Goal: Information Seeking & Learning: Check status

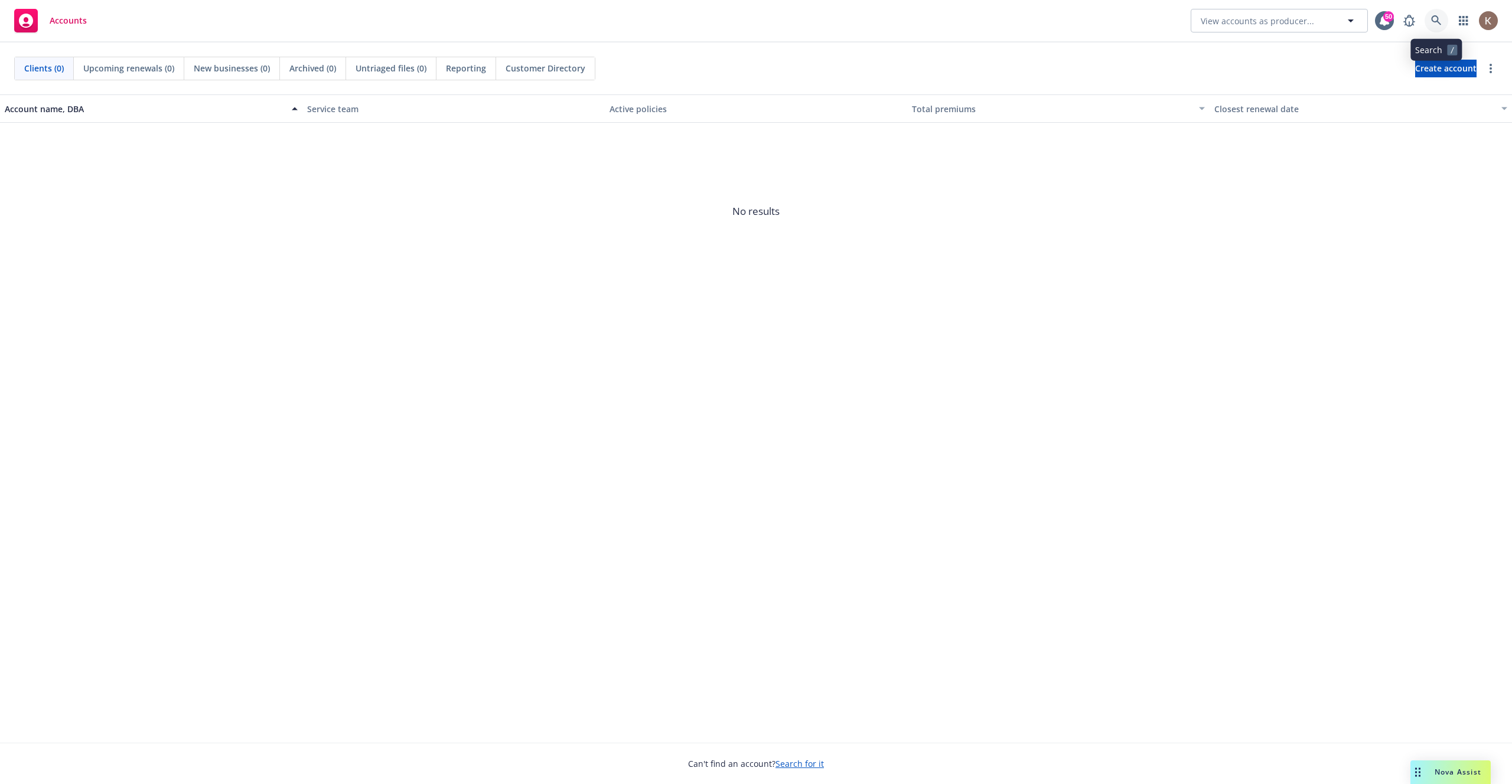
click at [1435, 25] on icon at bounding box center [1436, 21] width 10 height 10
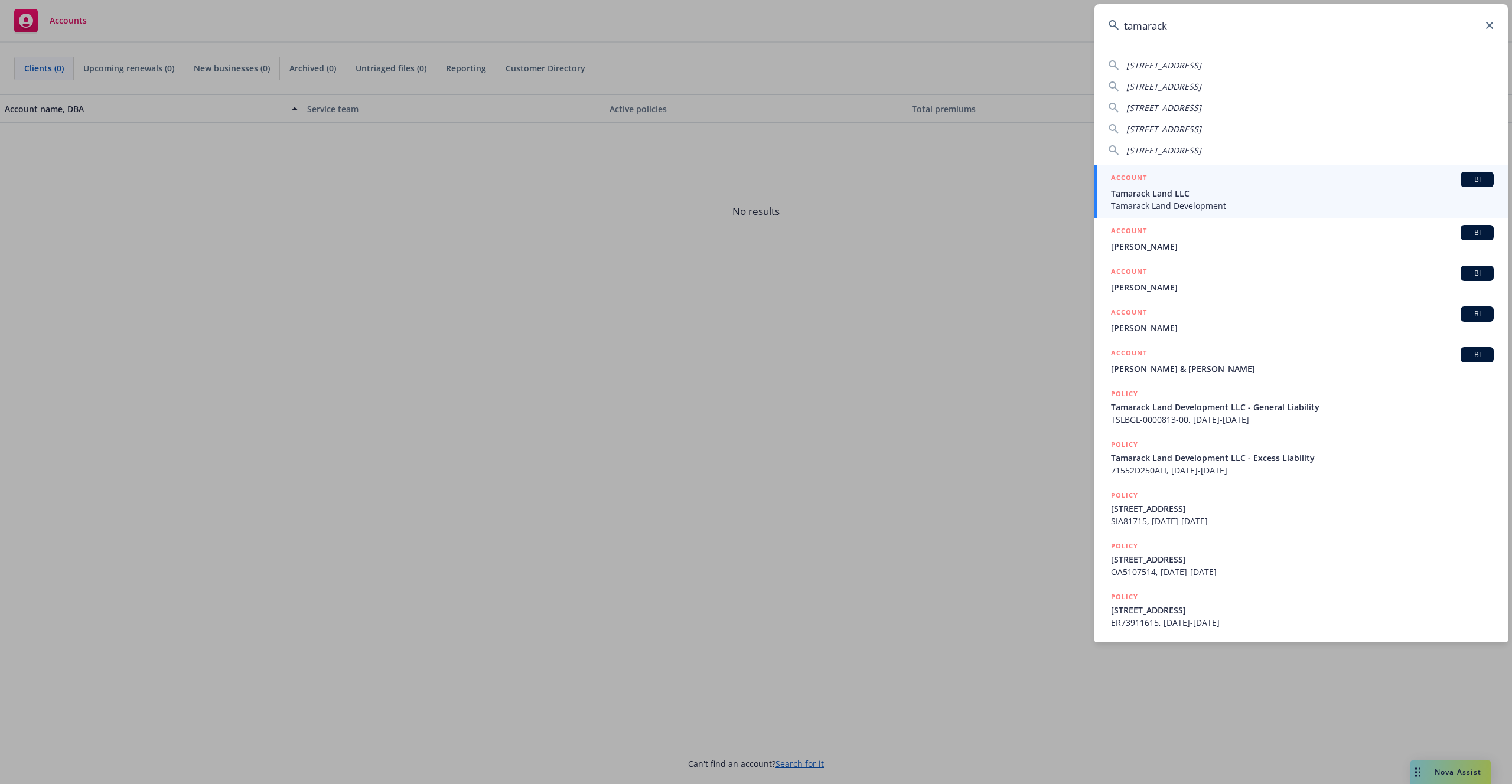
type input "tamarack"
click at [1372, 180] on div "ACCOUNT BI" at bounding box center [1302, 179] width 383 height 15
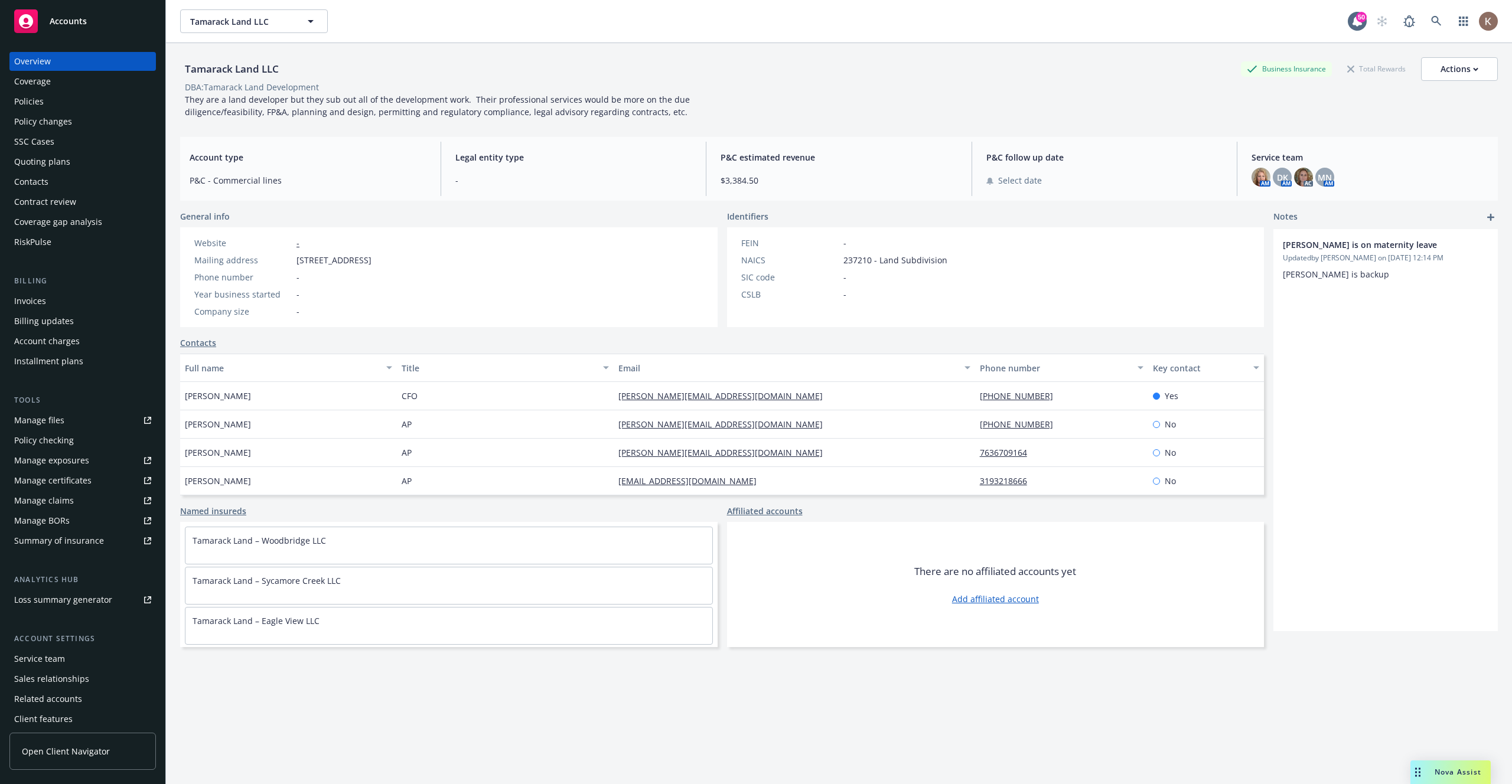
click at [69, 749] on span "Open Client Navigator" at bounding box center [66, 751] width 88 height 13
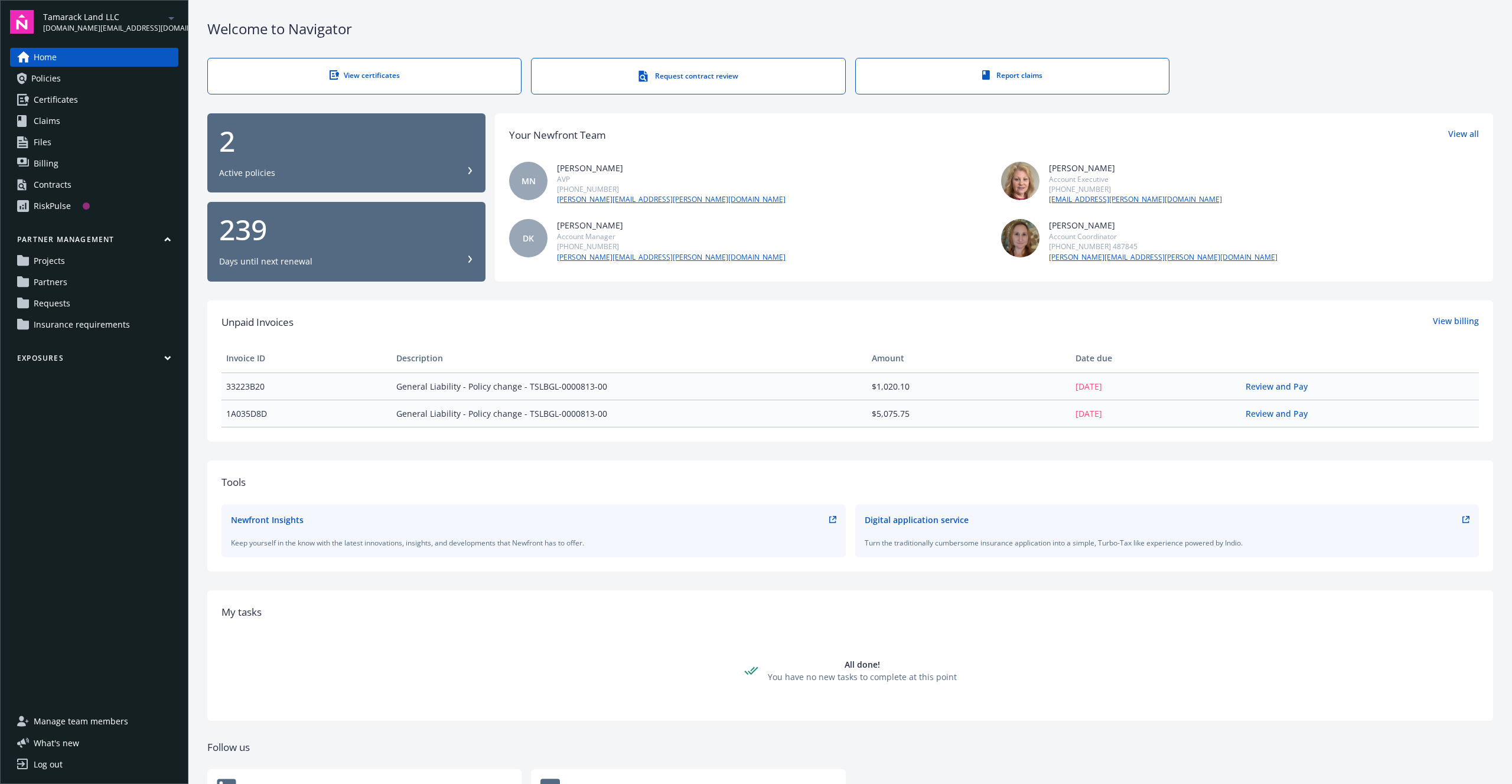
click at [68, 307] on span "Requests" at bounding box center [52, 304] width 37 height 19
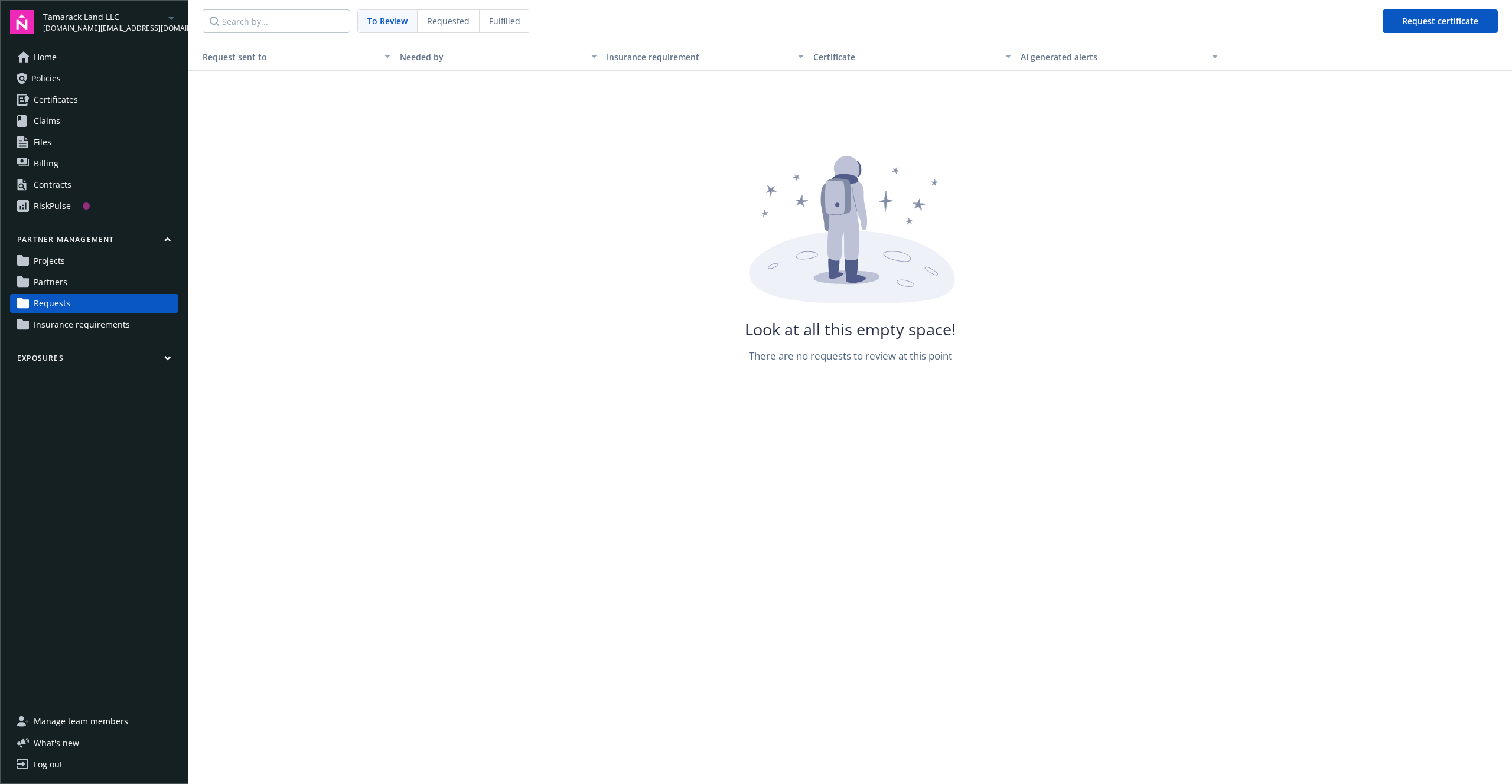
click at [88, 284] on link "Partners" at bounding box center [94, 282] width 168 height 19
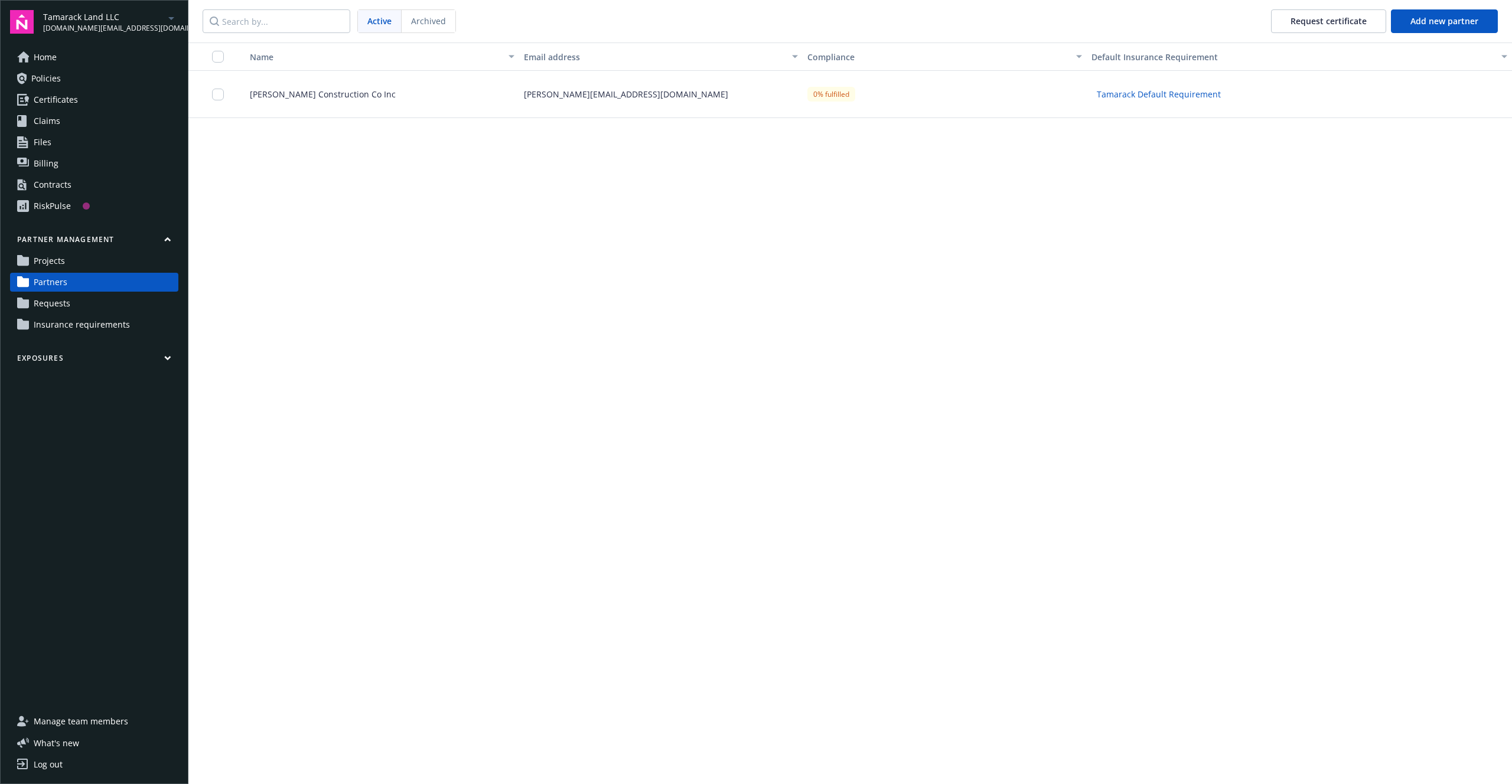
click at [355, 102] on div "[PERSON_NAME] Construction Co Inc" at bounding box center [377, 94] width 284 height 47
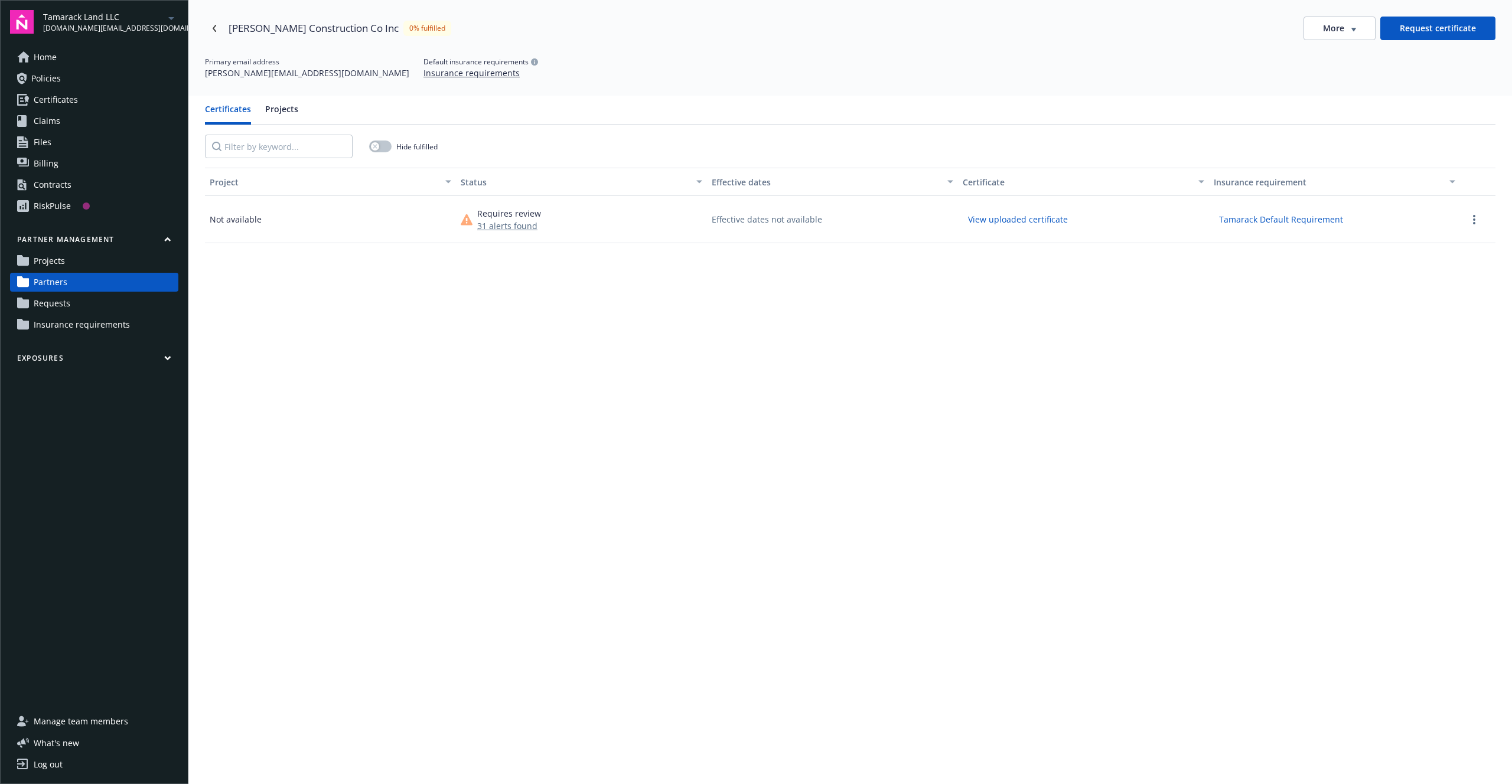
click at [81, 262] on link "Projects" at bounding box center [94, 261] width 168 height 19
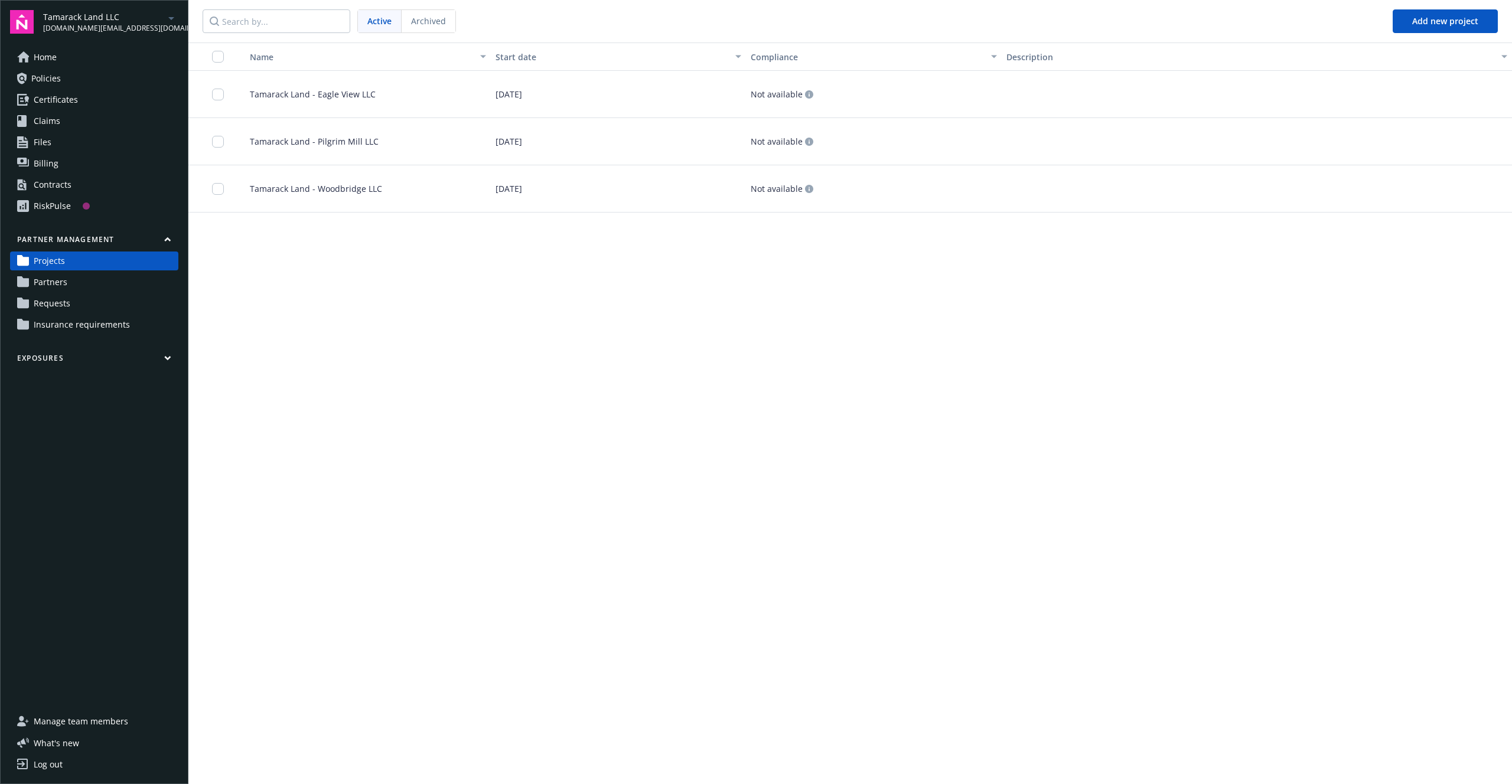
click at [76, 310] on link "Requests" at bounding box center [94, 304] width 168 height 19
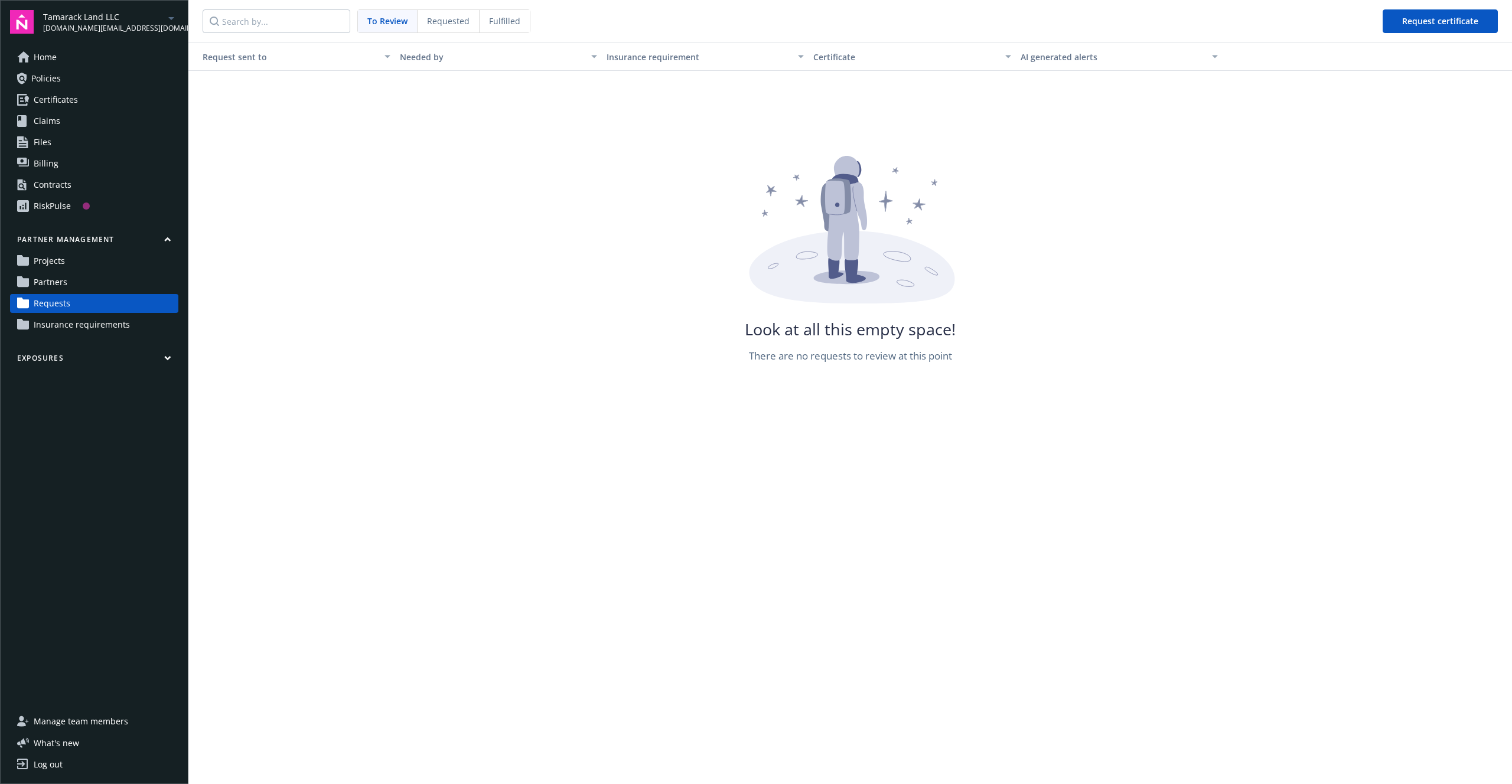
click at [433, 24] on span "Requested" at bounding box center [448, 21] width 43 height 13
click at [524, 24] on div "Fulfilled" at bounding box center [504, 21] width 50 height 22
click at [389, 20] on span "To Review" at bounding box center [387, 21] width 40 height 13
click at [82, 273] on link "Partners" at bounding box center [94, 282] width 168 height 19
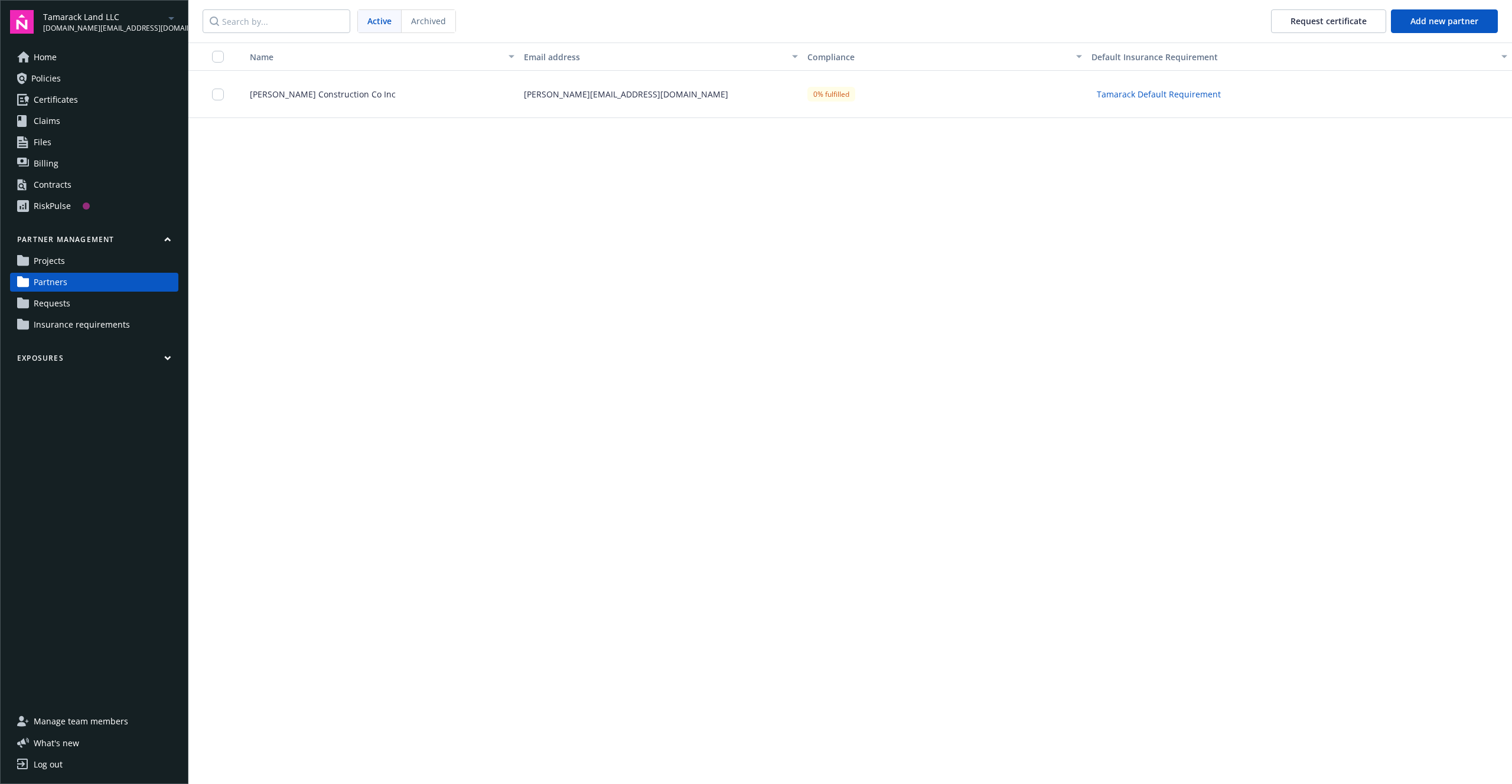
click at [441, 97] on div "Campbell Construction Co Inc" at bounding box center [377, 94] width 284 height 47
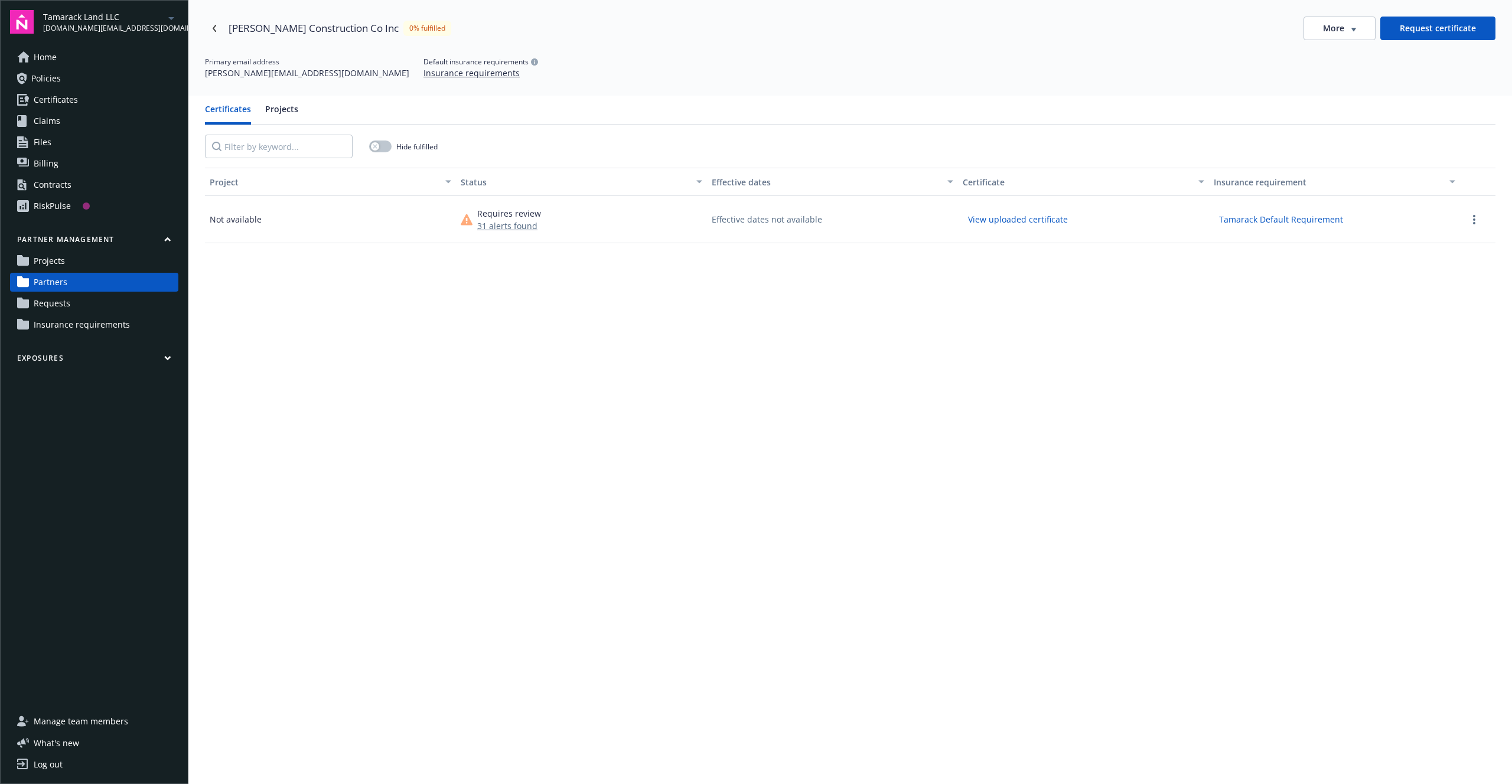
click at [113, 300] on link "Requests" at bounding box center [94, 304] width 168 height 19
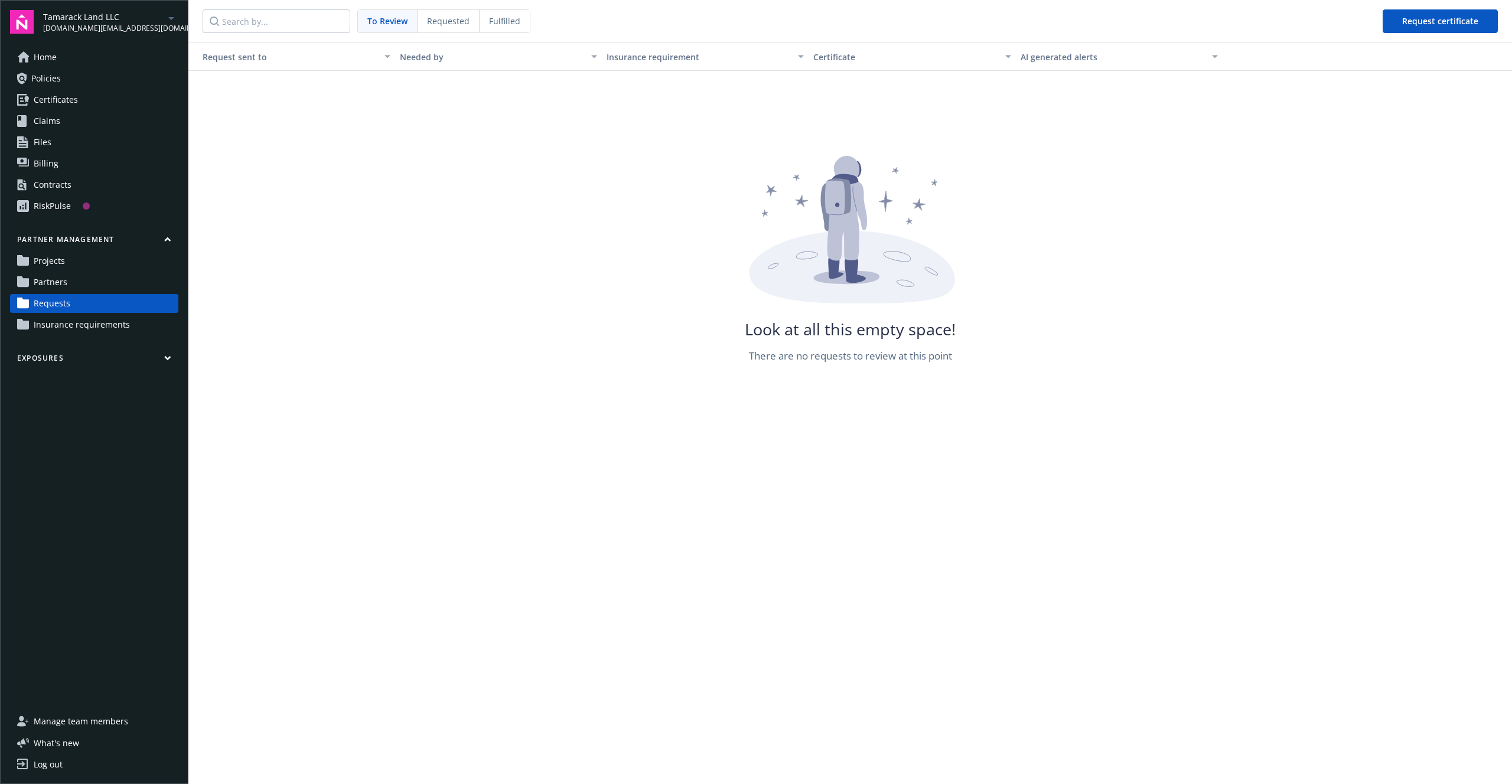
click at [450, 31] on div "Requested" at bounding box center [448, 21] width 62 height 22
click at [509, 23] on span "Fulfilled" at bounding box center [504, 21] width 31 height 13
click at [373, 19] on span "To Review" at bounding box center [387, 21] width 40 height 13
click at [94, 281] on link "Partners" at bounding box center [94, 282] width 168 height 19
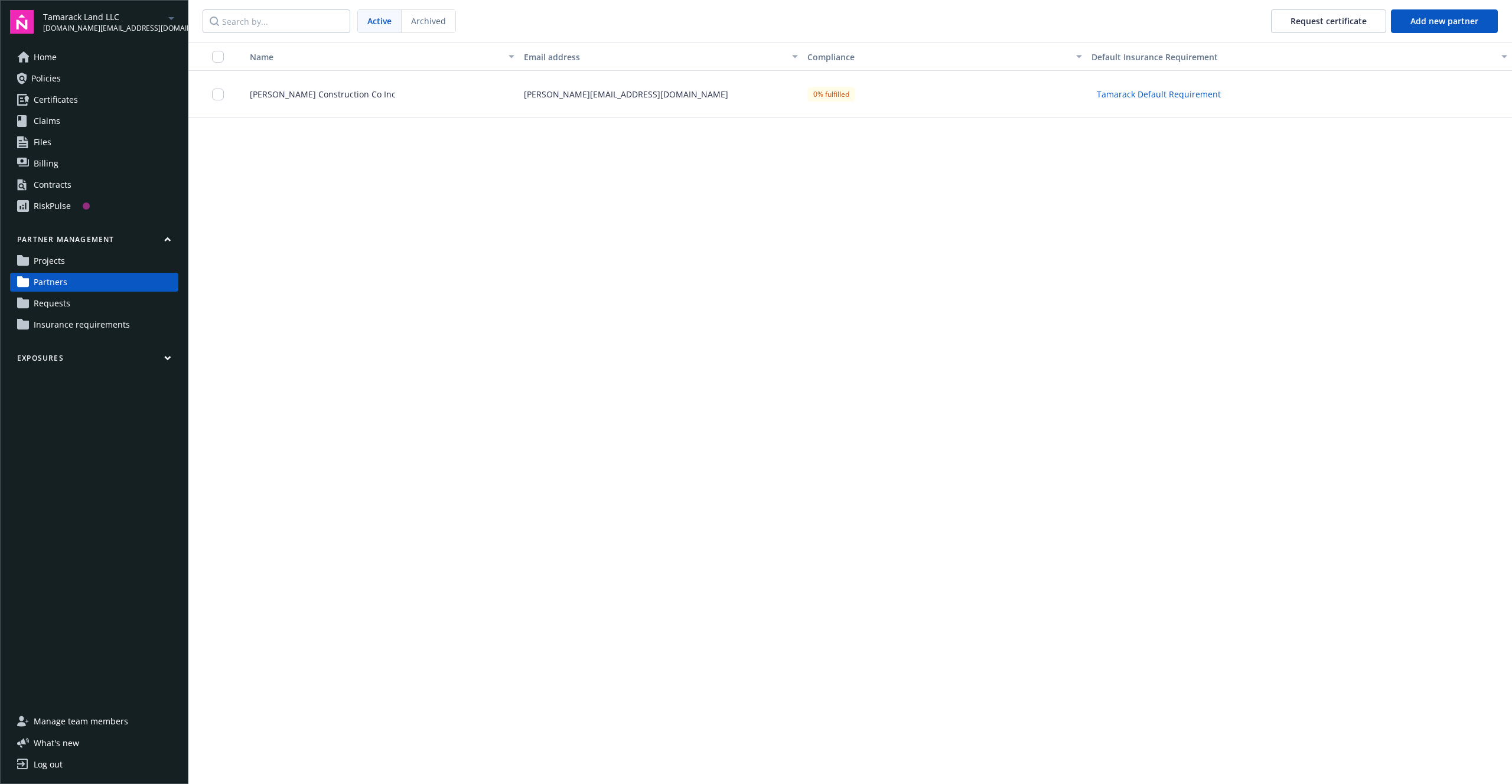
click at [396, 115] on div "Campbell Construction Co Inc" at bounding box center [377, 94] width 284 height 47
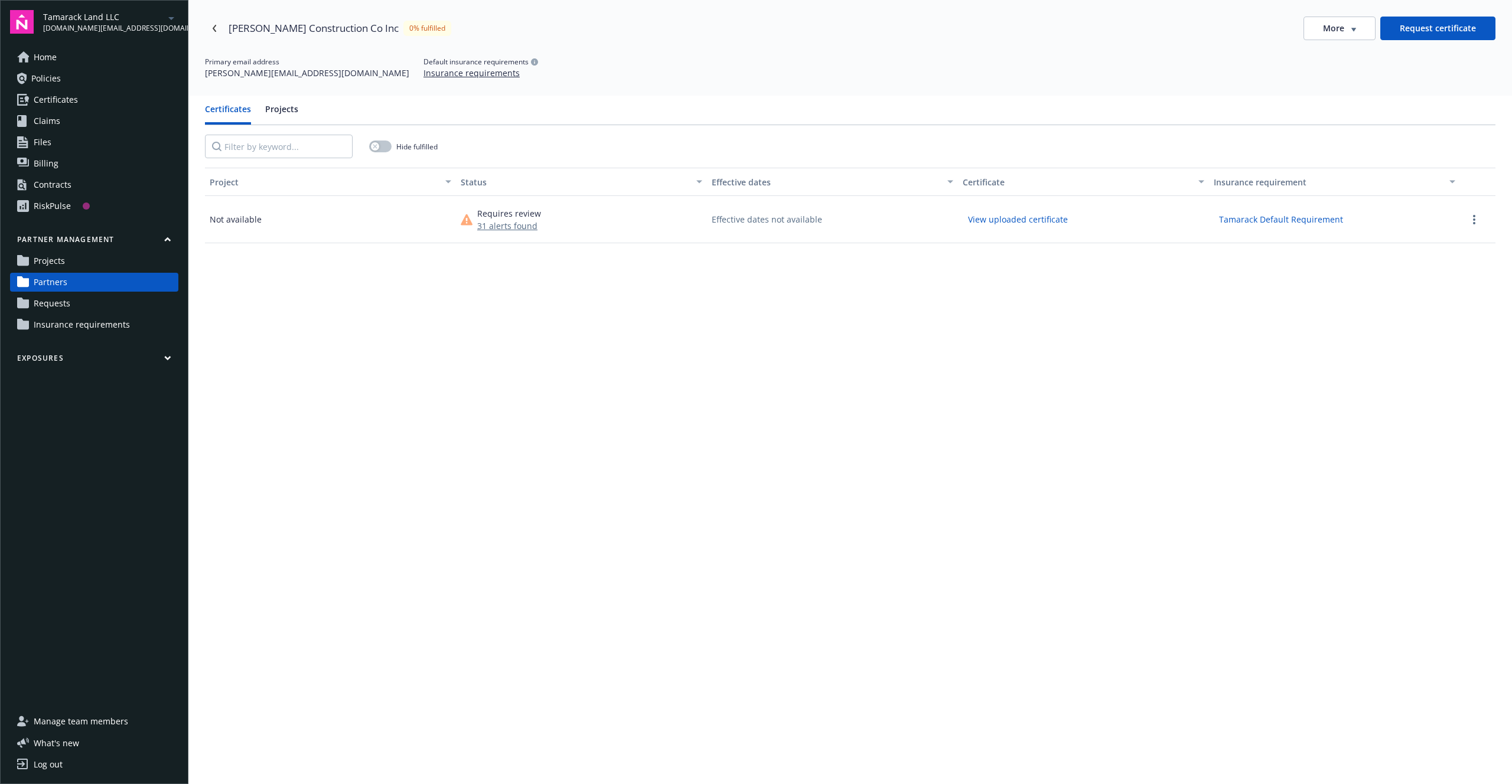
click at [627, 432] on div "Project Status Effective dates Certificate Insurance requirement Not available …" at bounding box center [850, 538] width 1290 height 741
click at [696, 420] on div "Project Status Effective dates Certificate Insurance requirement Not available …" at bounding box center [850, 538] width 1290 height 741
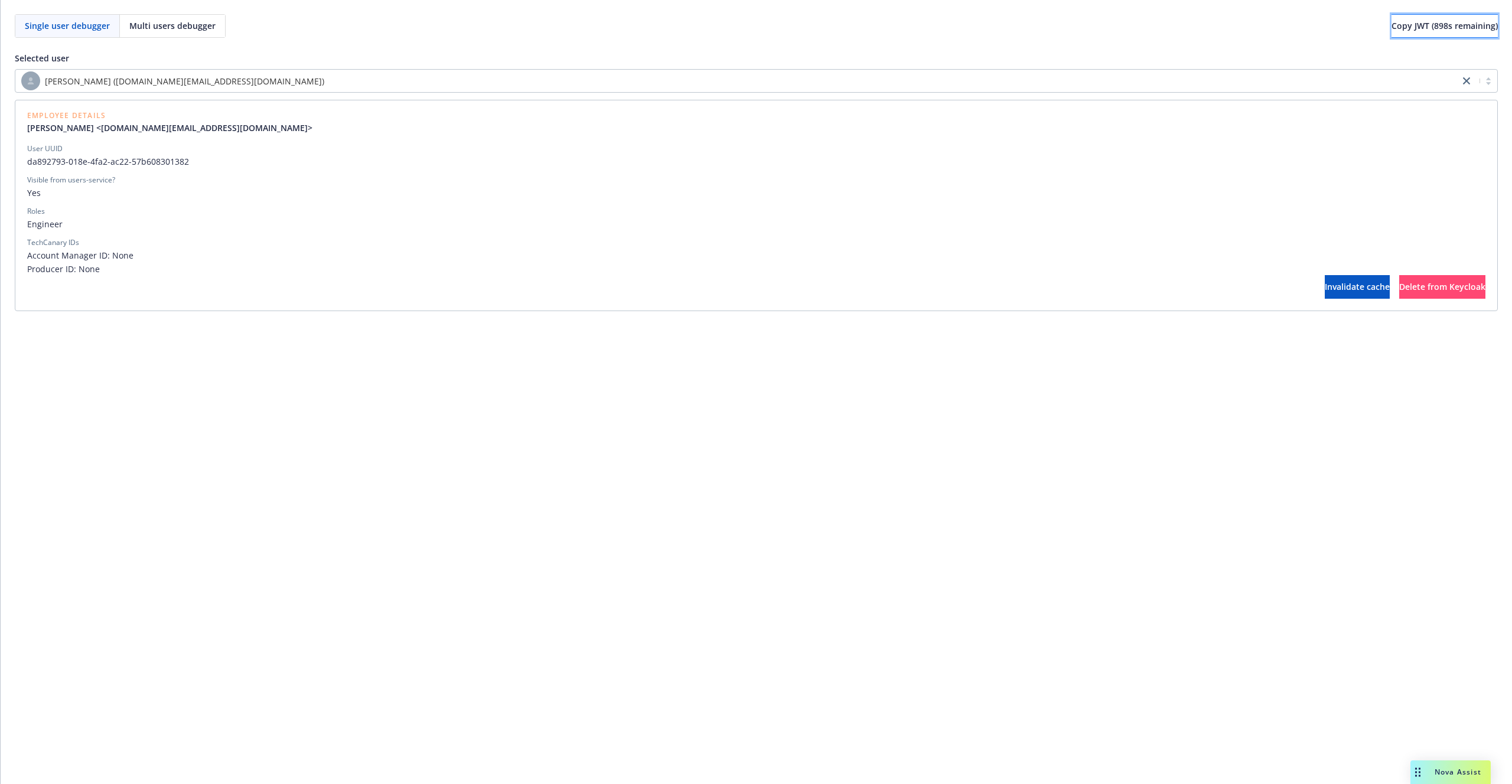
click at [1447, 15] on button "Copy JWT ( 898 s remaining)" at bounding box center [1444, 26] width 106 height 24
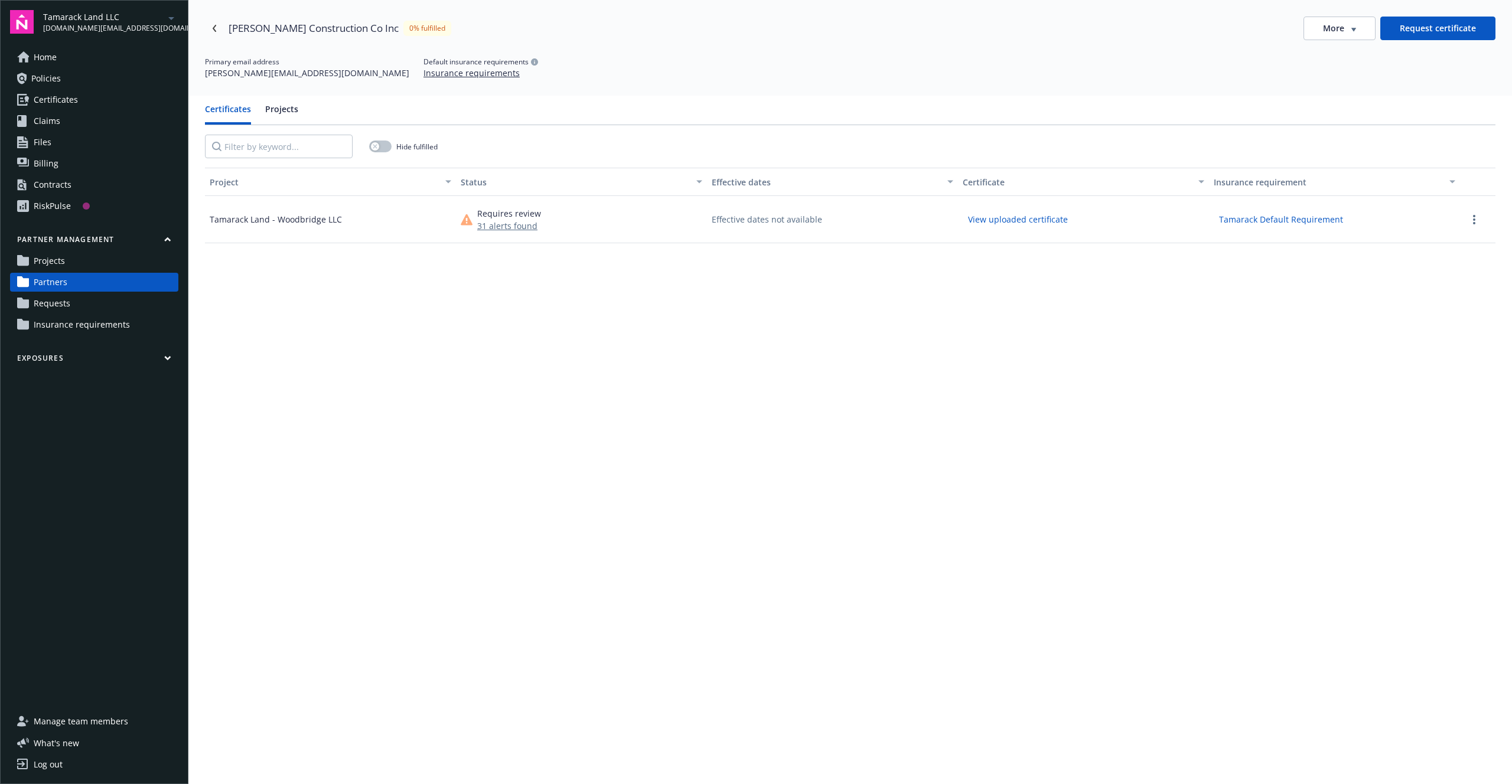
click at [88, 301] on link "Requests" at bounding box center [94, 304] width 168 height 19
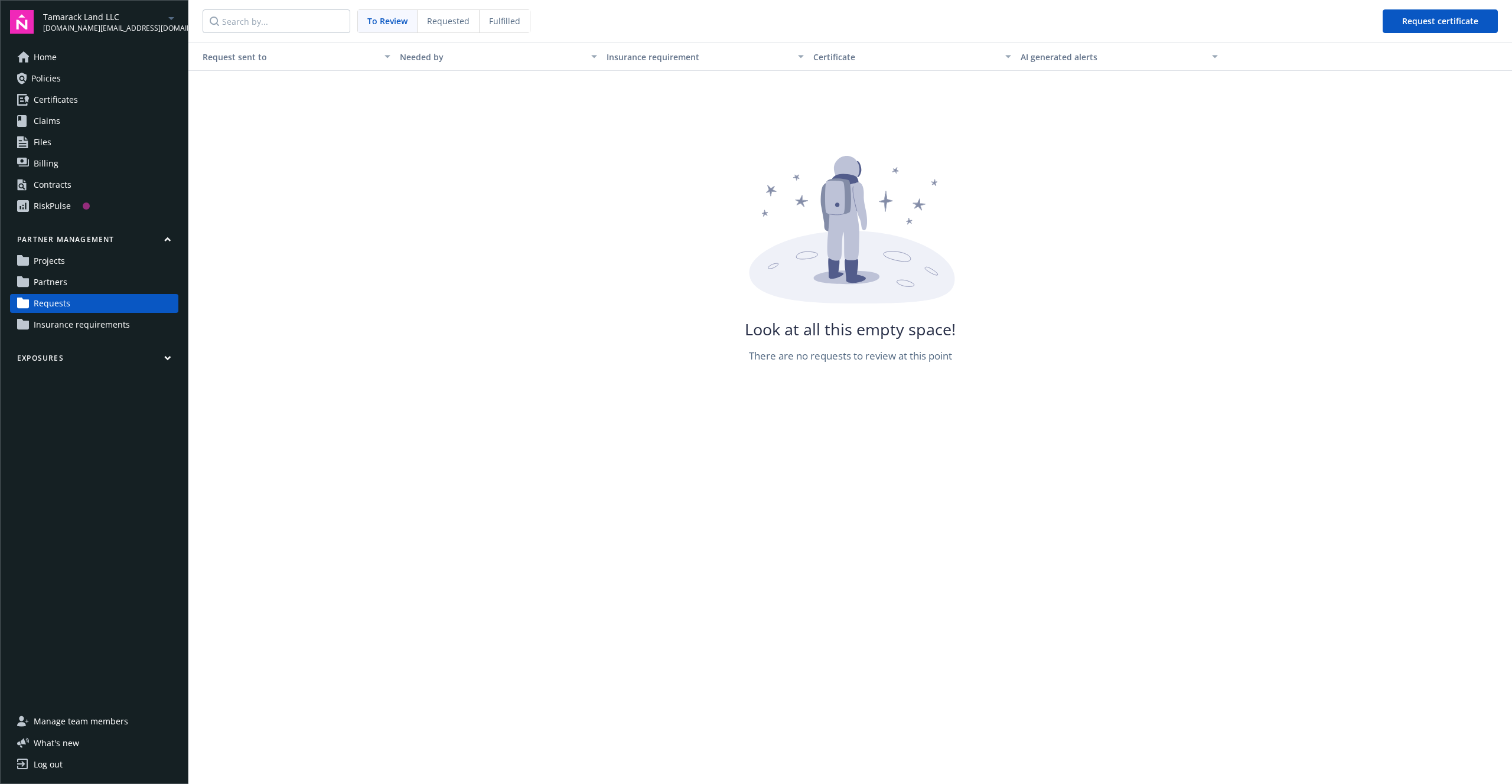
click at [92, 274] on link "Partners" at bounding box center [94, 282] width 168 height 19
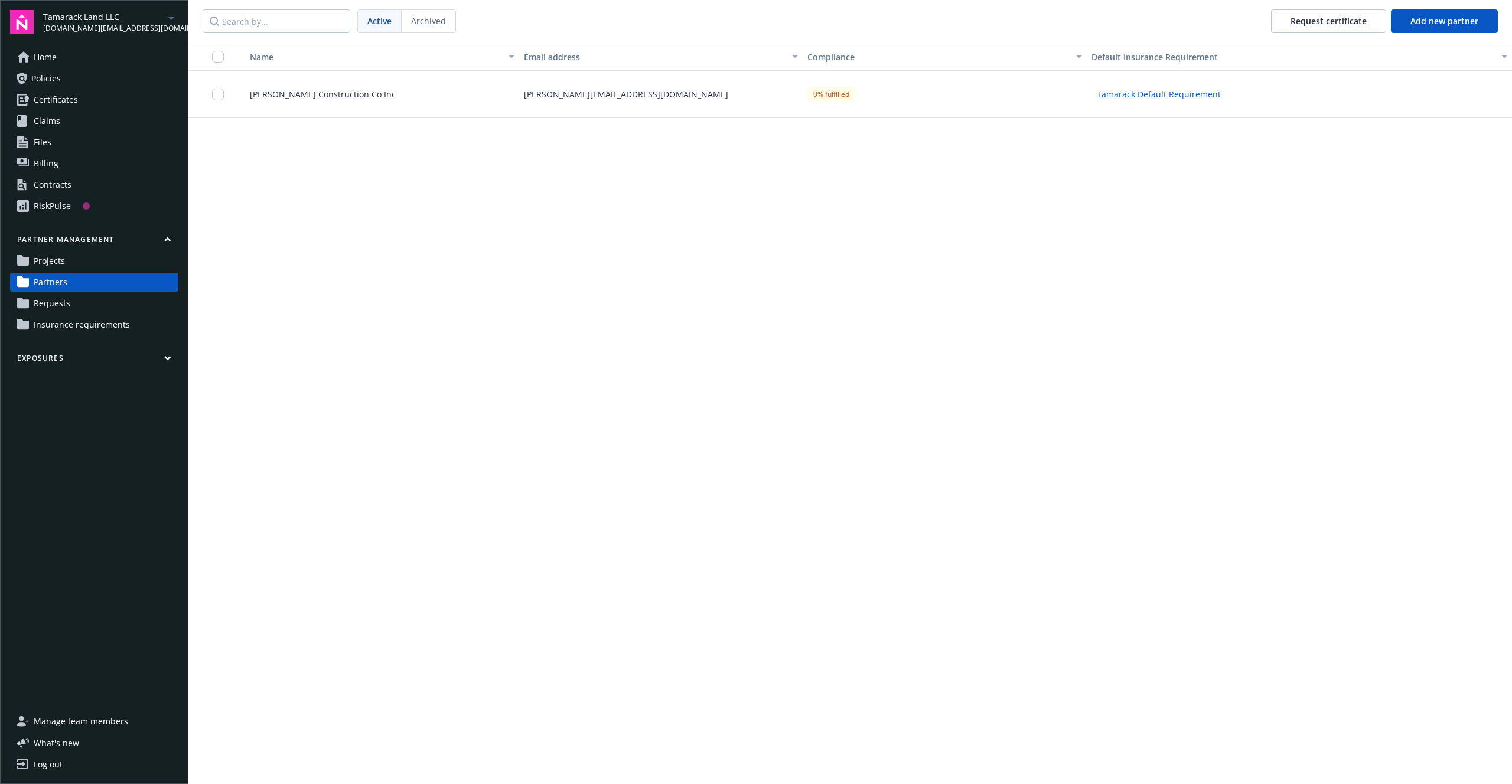
click at [100, 259] on link "Projects" at bounding box center [94, 261] width 168 height 19
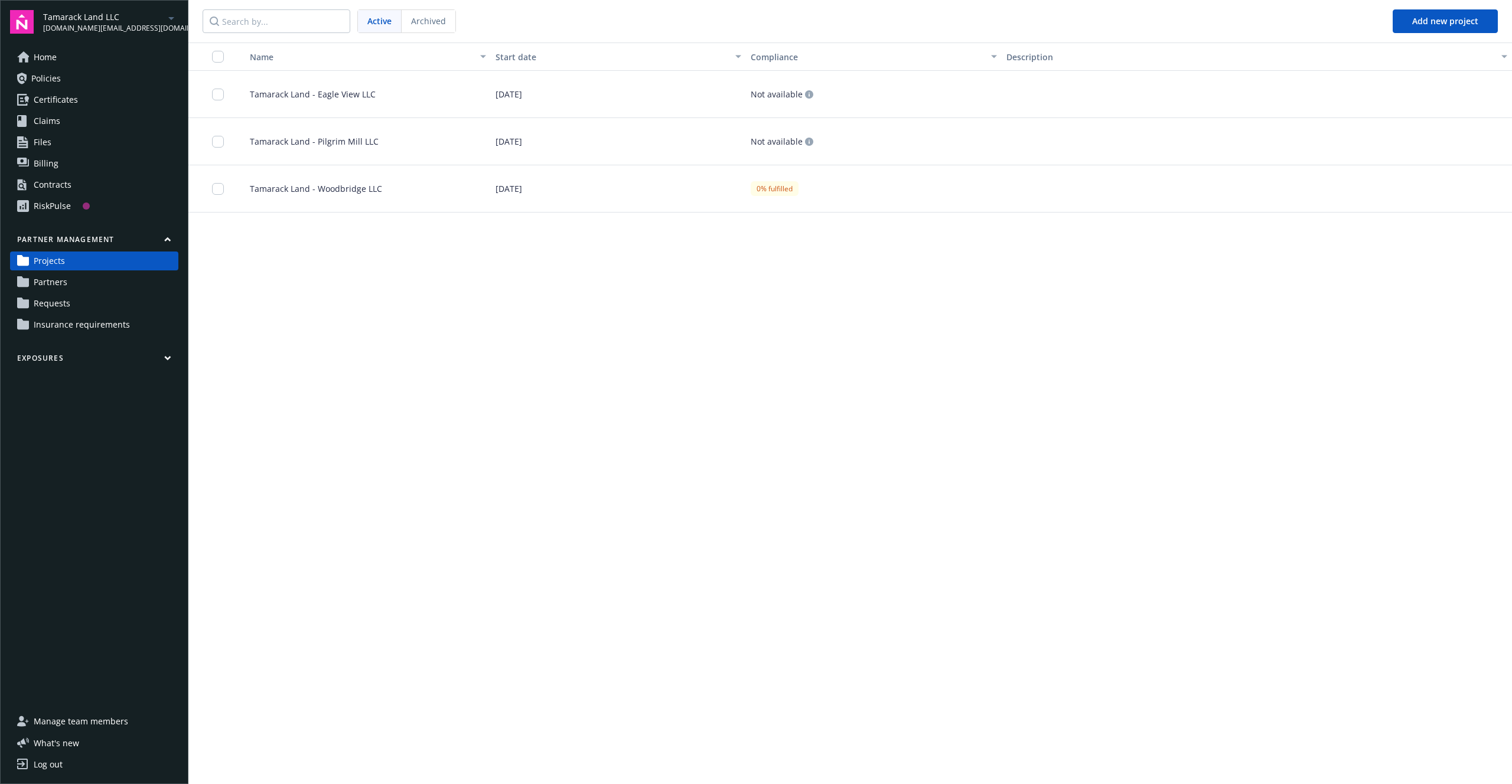
click at [405, 195] on div "Tamarack Land - Woodbridge LLC" at bounding box center [363, 189] width 255 height 47
